Goal: Task Accomplishment & Management: Use online tool/utility

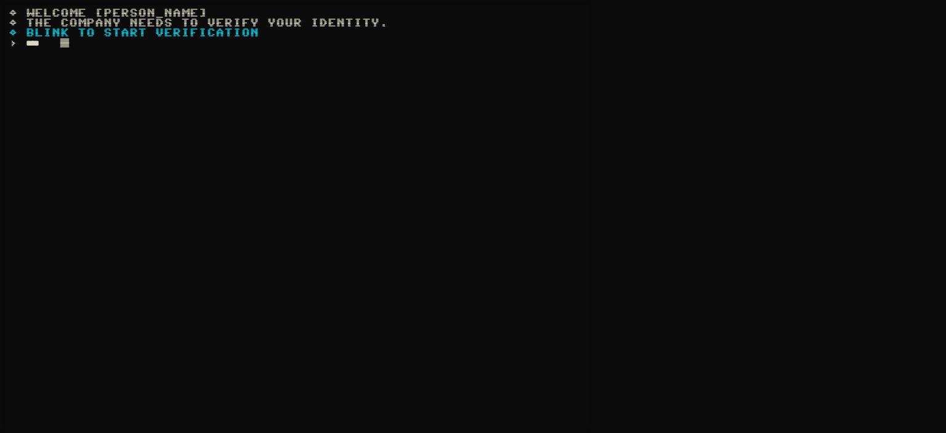
type input "*****"
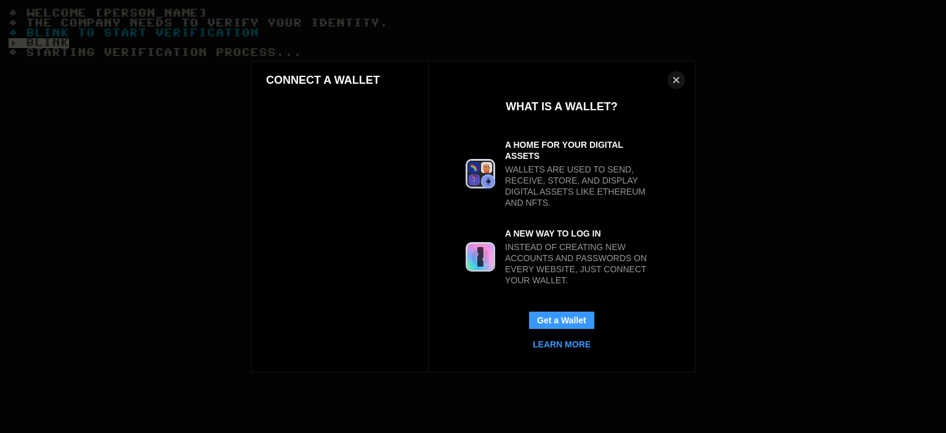
click at [359, 193] on div "Connect a Wallet" at bounding box center [339, 221] width 177 height 300
drag, startPoint x: 356, startPoint y: 198, endPoint x: 357, endPoint y: 221, distance: 22.8
click at [357, 207] on div "Connect a Wallet" at bounding box center [339, 221] width 177 height 300
click at [357, 221] on div "Connect a Wallet" at bounding box center [339, 221] width 177 height 300
drag, startPoint x: 357, startPoint y: 221, endPoint x: 357, endPoint y: 228, distance: 7.4
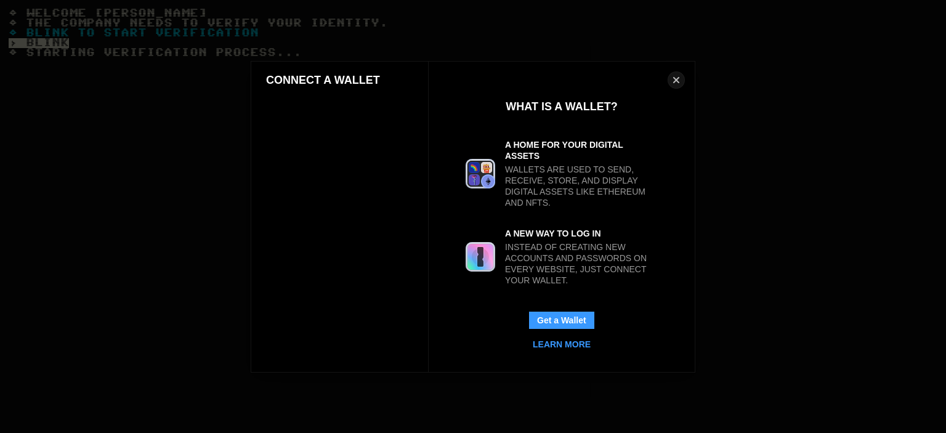
click at [357, 228] on div "Connect a Wallet" at bounding box center [339, 221] width 177 height 300
click at [357, 312] on div "Connect a Wallet" at bounding box center [339, 221] width 177 height 300
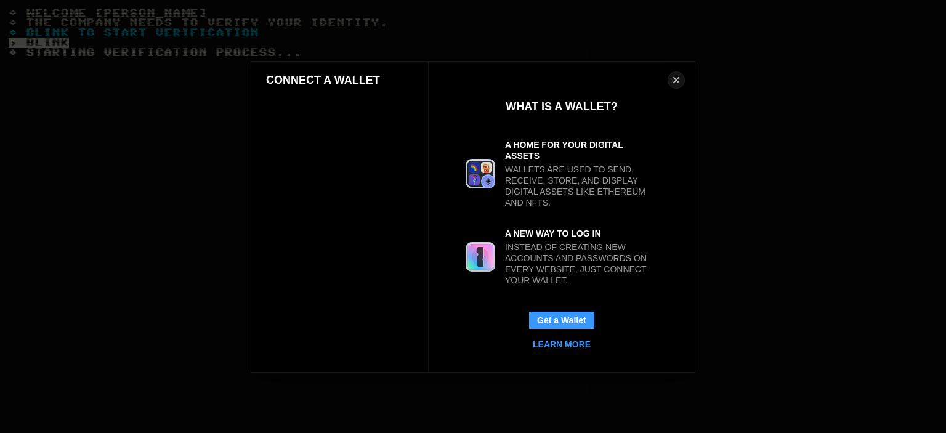
click at [339, 207] on div "Connect a Wallet" at bounding box center [339, 221] width 177 height 300
click at [360, 123] on div "Connect a Wallet" at bounding box center [339, 221] width 177 height 300
click at [371, 151] on div "Connect a Wallet" at bounding box center [339, 221] width 177 height 300
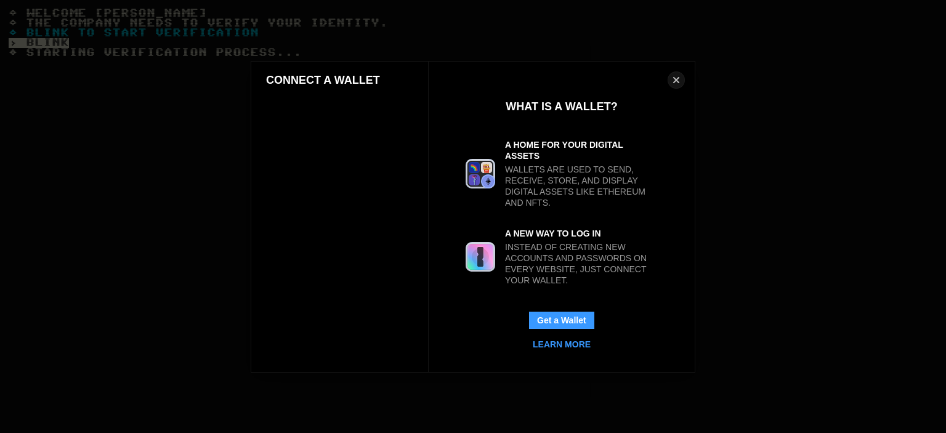
click at [371, 166] on div "Connect a Wallet" at bounding box center [339, 221] width 177 height 300
click at [370, 262] on div "Connect a Wallet" at bounding box center [339, 221] width 177 height 300
click at [564, 313] on button "Get a Wallet" at bounding box center [561, 320] width 66 height 18
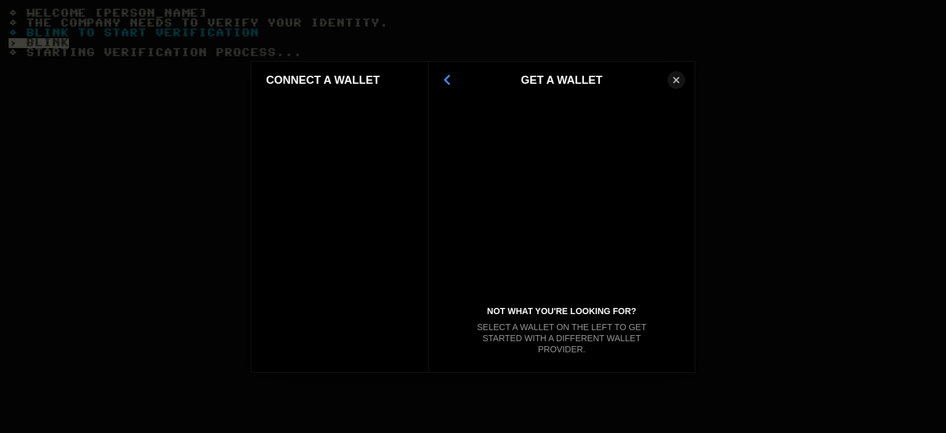
click at [542, 196] on div at bounding box center [561, 203] width 236 height 193
click at [547, 150] on div at bounding box center [561, 203] width 236 height 193
click at [497, 236] on div at bounding box center [561, 203] width 236 height 193
click at [572, 246] on div at bounding box center [561, 203] width 236 height 193
click at [584, 238] on div at bounding box center [561, 203] width 236 height 193
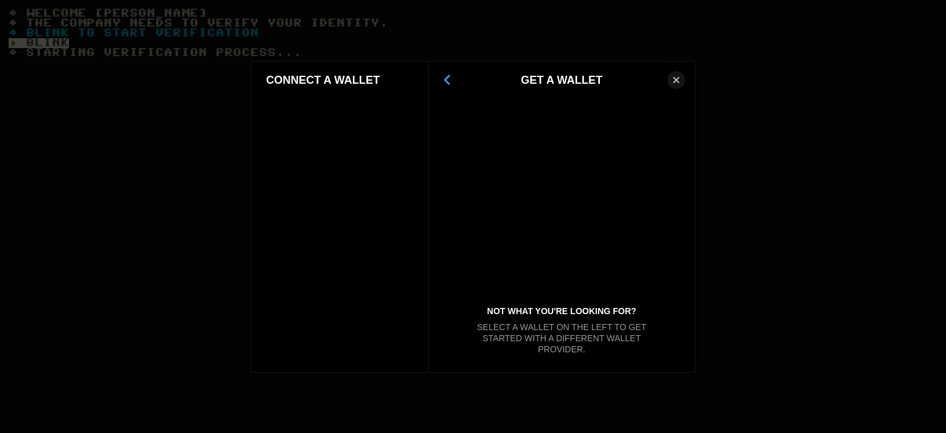
click at [524, 129] on div at bounding box center [561, 203] width 236 height 193
click at [499, 174] on div at bounding box center [561, 203] width 236 height 193
click at [619, 223] on div at bounding box center [561, 203] width 236 height 193
click at [621, 220] on div at bounding box center [561, 203] width 236 height 193
click at [351, 166] on div "Connect a Wallet" at bounding box center [339, 221] width 177 height 300
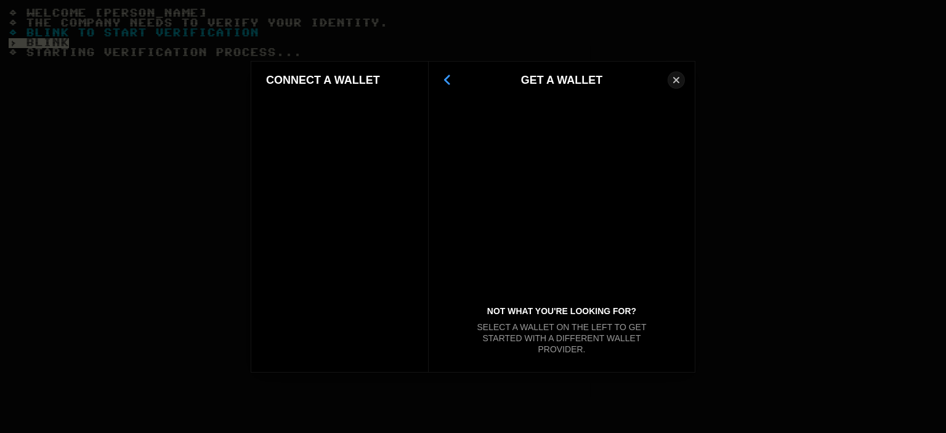
click at [330, 142] on div "Connect a Wallet" at bounding box center [339, 221] width 177 height 300
drag, startPoint x: 330, startPoint y: 172, endPoint x: 331, endPoint y: 183, distance: 10.5
click at [331, 183] on div "Connect a Wallet" at bounding box center [339, 221] width 177 height 300
click at [333, 193] on div "Connect a Wallet" at bounding box center [339, 221] width 177 height 300
drag, startPoint x: 333, startPoint y: 193, endPoint x: 346, endPoint y: 203, distance: 16.3
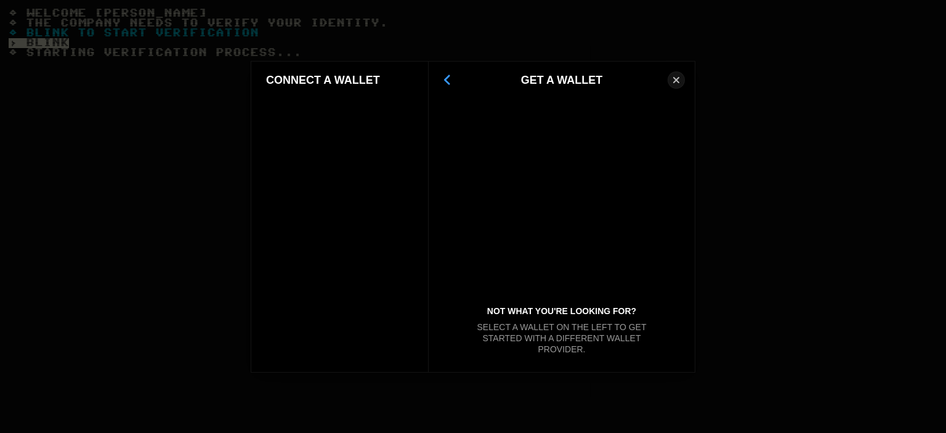
click at [340, 203] on div "Connect a Wallet" at bounding box center [339, 221] width 177 height 300
